Goal: Communication & Community: Share content

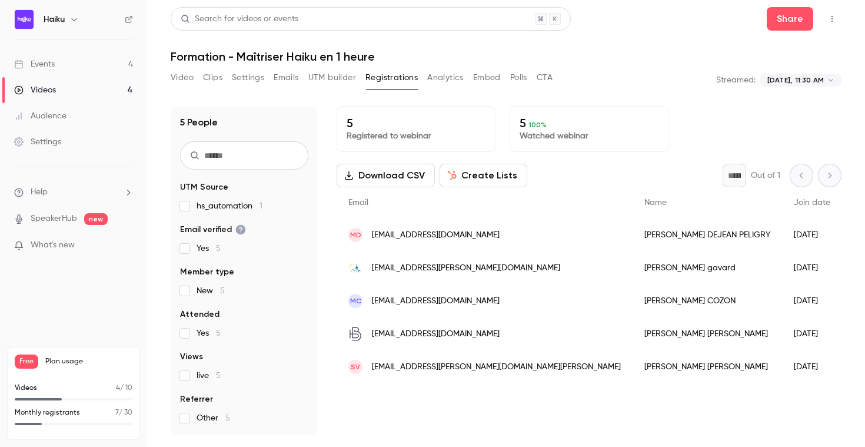
click at [55, 63] on link "Events 4" at bounding box center [73, 64] width 147 height 26
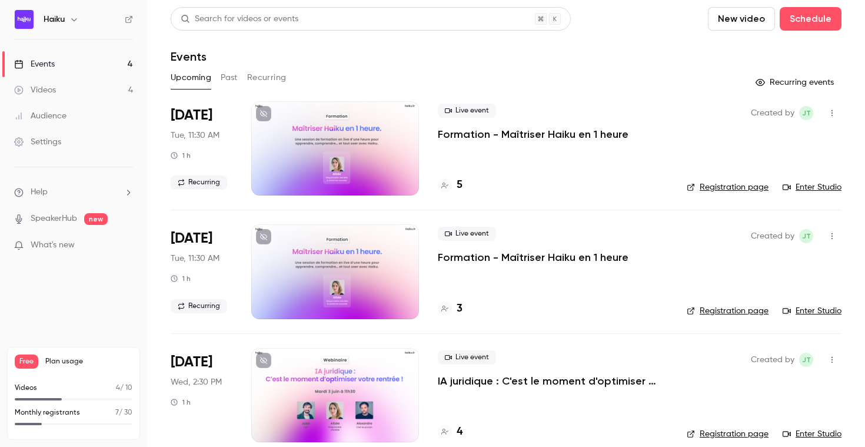
click at [827, 112] on icon "button" at bounding box center [831, 113] width 9 height 8
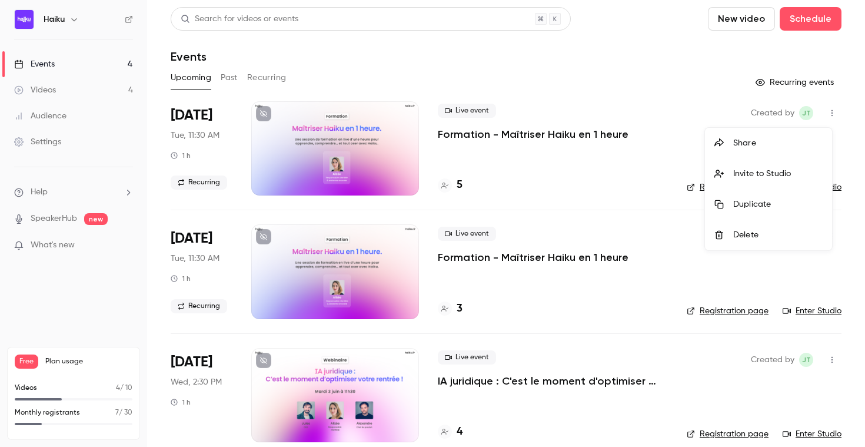
click at [752, 145] on div "Share" at bounding box center [777, 143] width 89 height 12
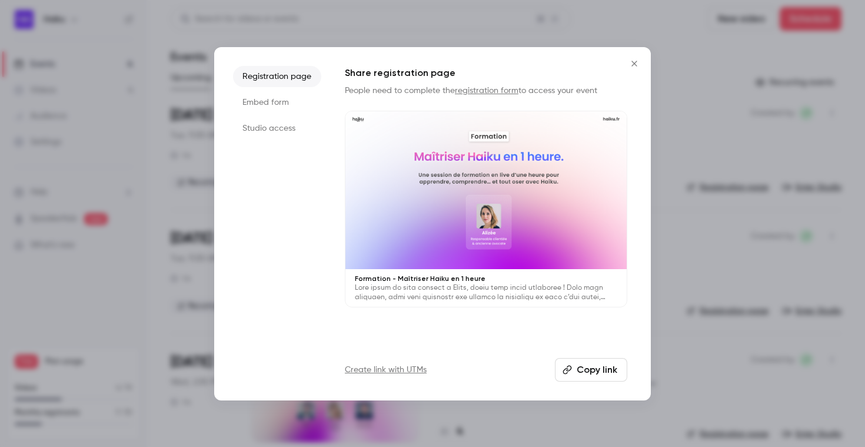
click at [583, 367] on button "Copy link" at bounding box center [591, 370] width 72 height 24
